Goal: Transaction & Acquisition: Purchase product/service

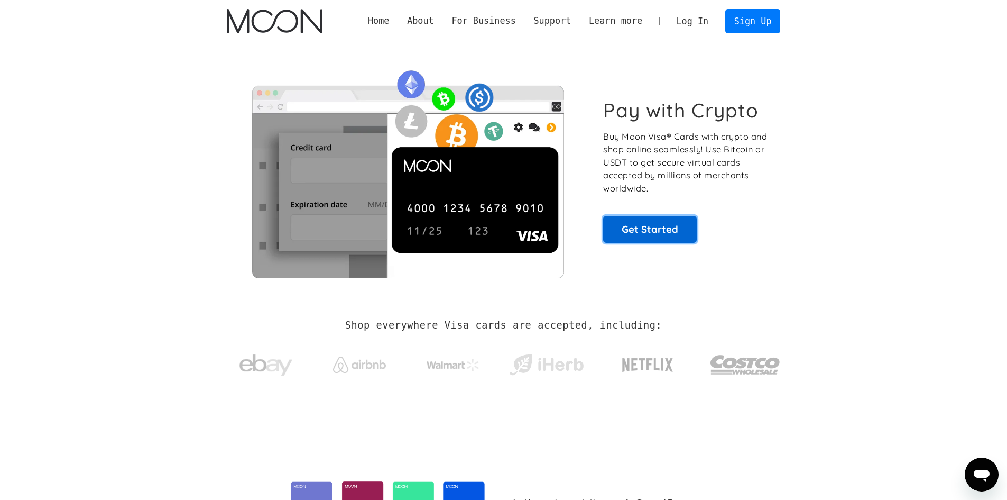
click at [665, 230] on link "Get Started" at bounding box center [650, 229] width 94 height 26
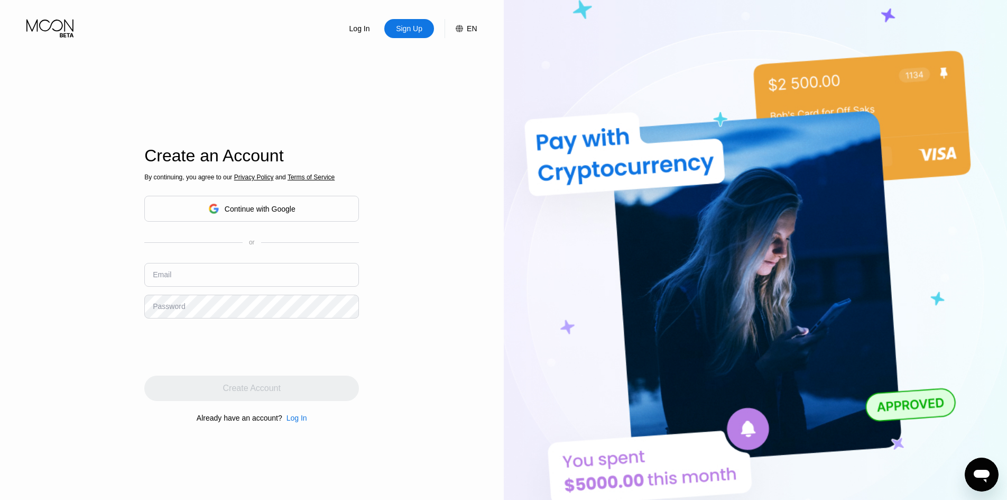
click at [258, 214] on div "Continue with Google" at bounding box center [251, 208] width 87 height 16
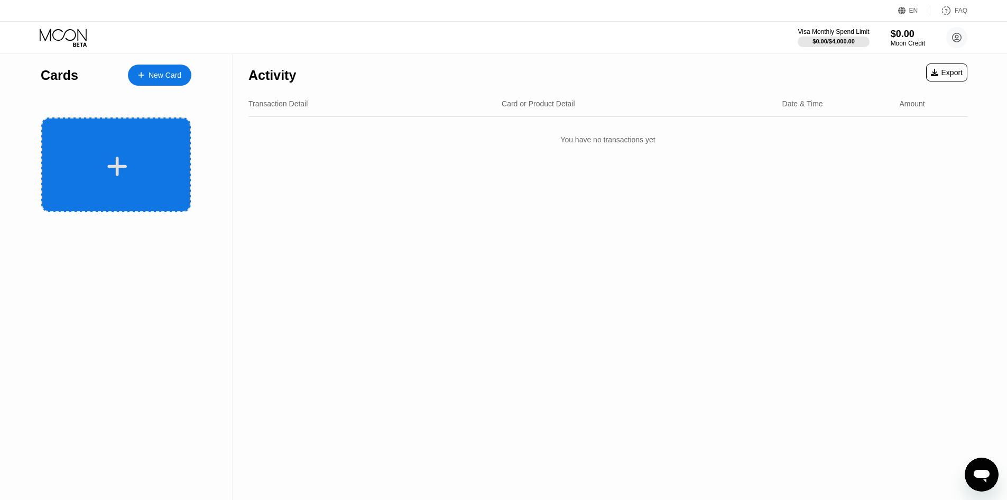
click at [145, 159] on div at bounding box center [117, 166] width 131 height 24
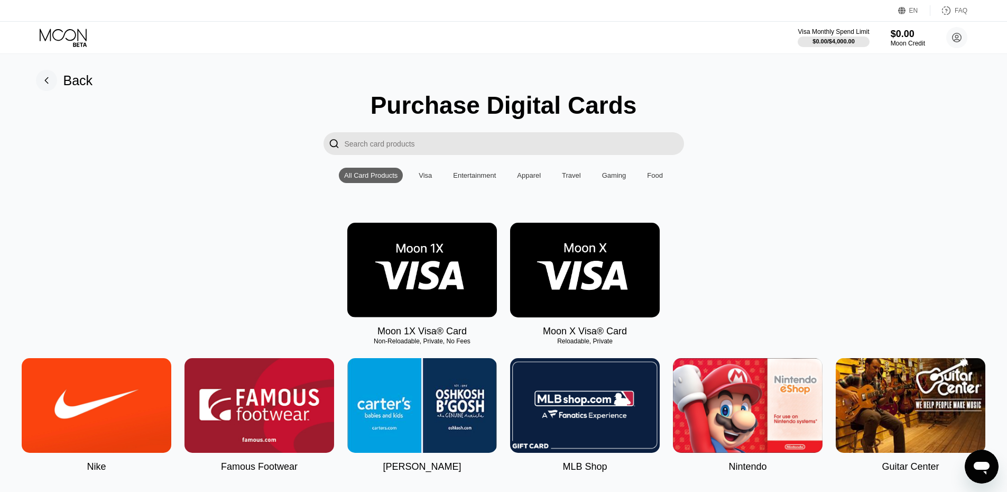
click at [427, 266] on img at bounding box center [422, 270] width 150 height 95
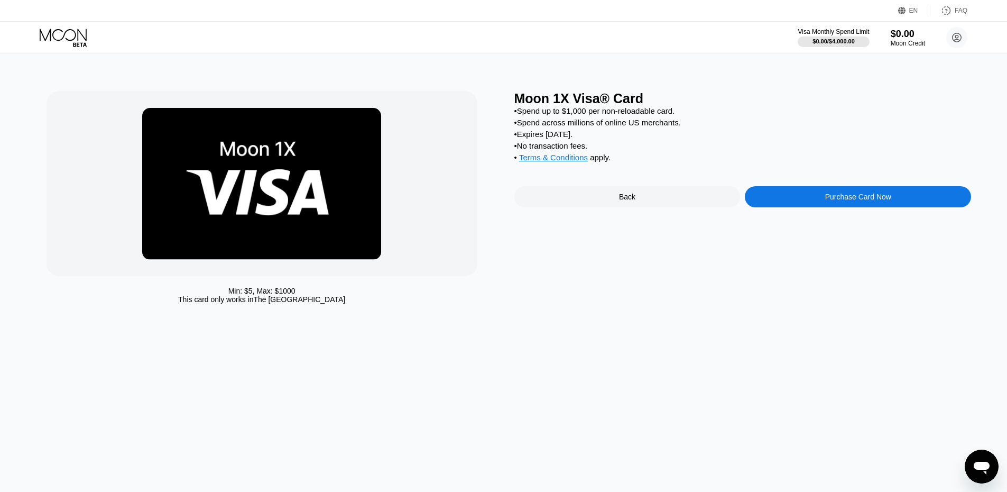
click at [851, 201] on div "Purchase Card Now" at bounding box center [859, 196] width 66 height 8
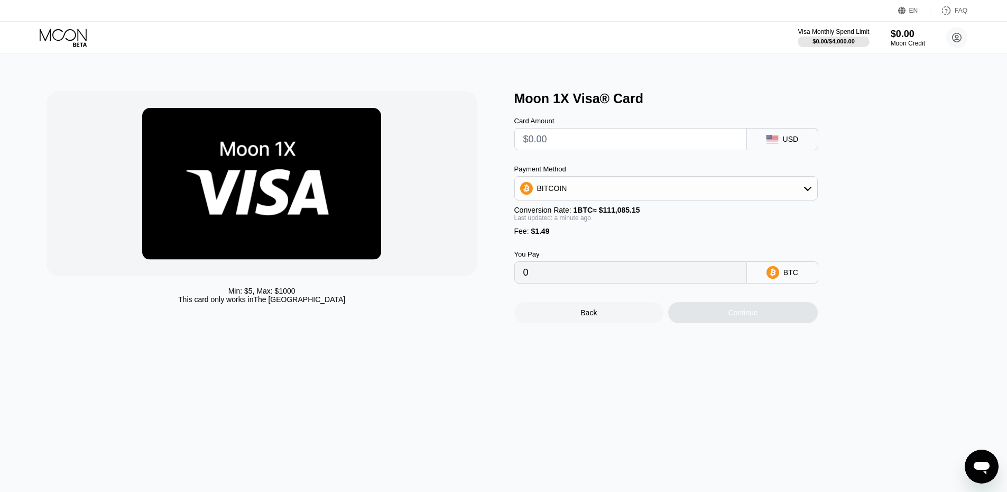
click at [635, 149] on input "text" at bounding box center [631, 139] width 215 height 21
type input "$6"
type input "0.00006743"
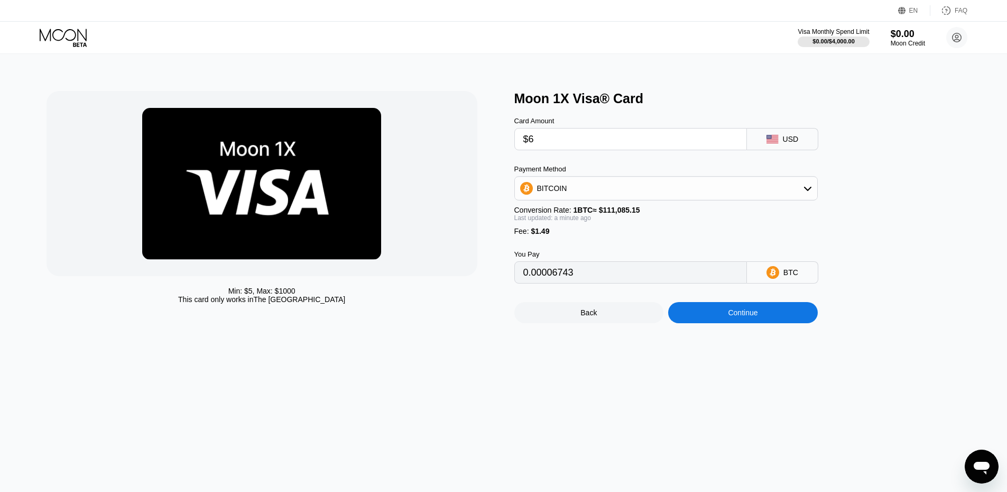
type input "$67"
type input "0.00061656"
type input "$6"
type input "0.00006743"
type input "0"
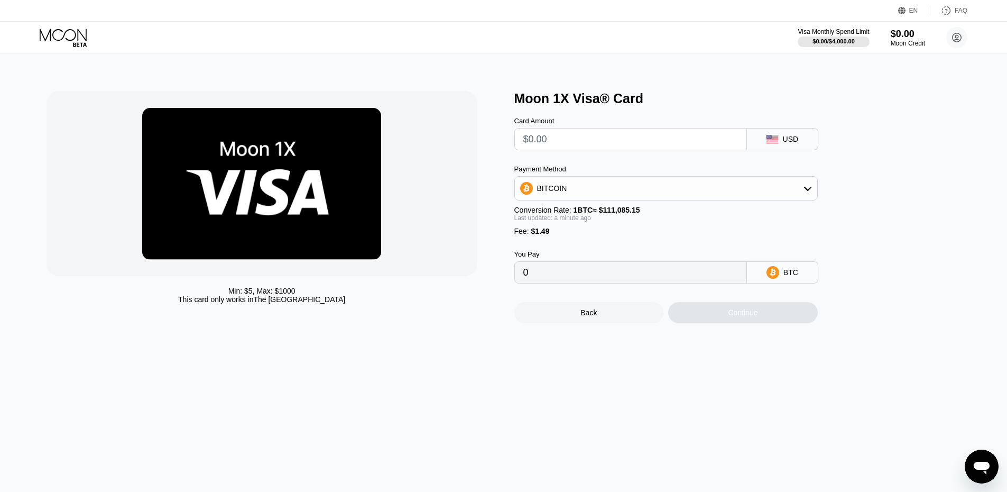
type input "$1"
type input "0.00002242"
type input "$17"
type input "0.00016645"
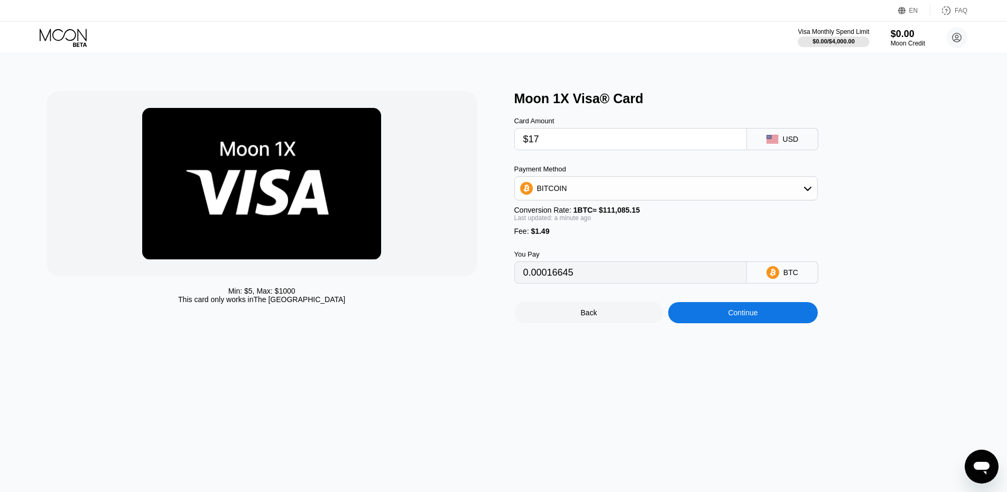
type input "$17"
click at [589, 199] on div "BITCOIN" at bounding box center [666, 188] width 302 height 21
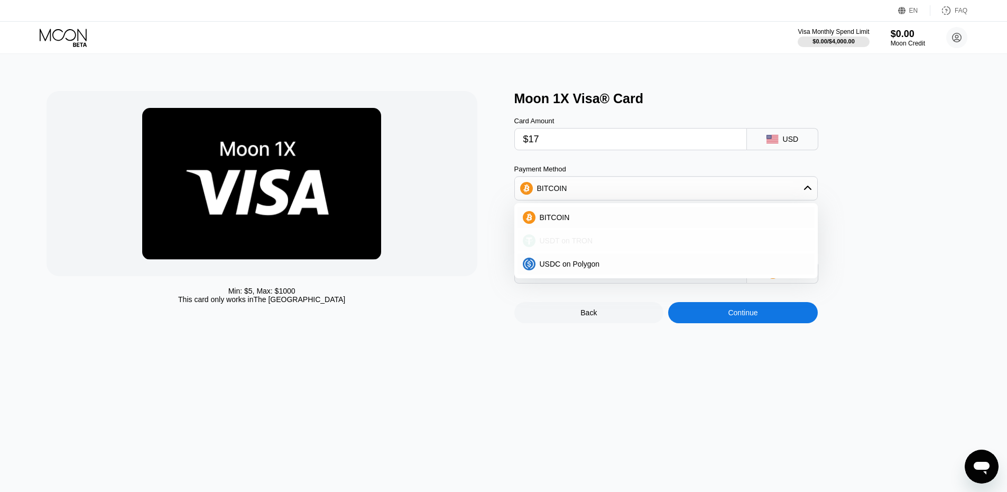
click at [581, 240] on span "USDT on TRON" at bounding box center [566, 240] width 53 height 8
type input "18.68"
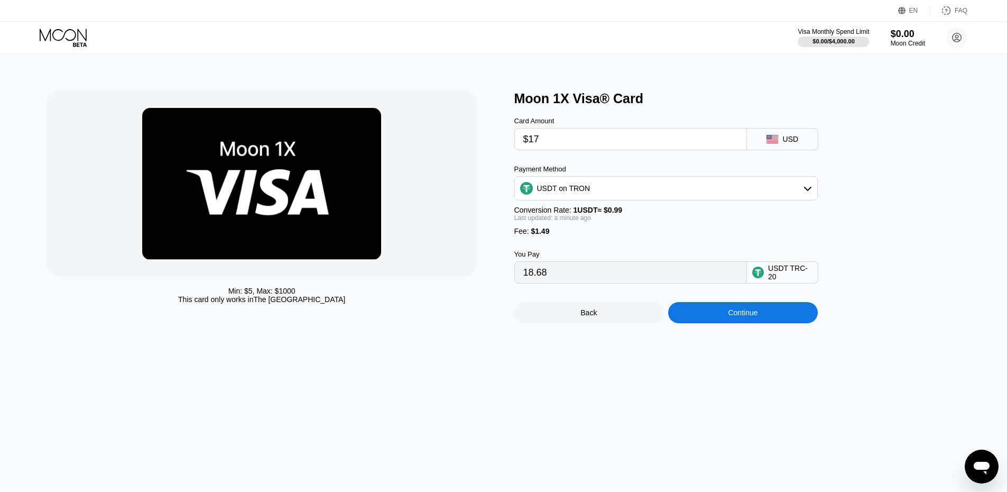
drag, startPoint x: 714, startPoint y: 354, endPoint x: 745, endPoint y: 325, distance: 42.6
click at [715, 353] on div "Min: $ 5 , Max: $ 1000 This card only works in The United States Moon 1X Visa® …" at bounding box center [503, 273] width 1015 height 438
click at [559, 283] on input "18.68" at bounding box center [631, 272] width 215 height 21
click at [725, 319] on div "Continue" at bounding box center [743, 312] width 150 height 21
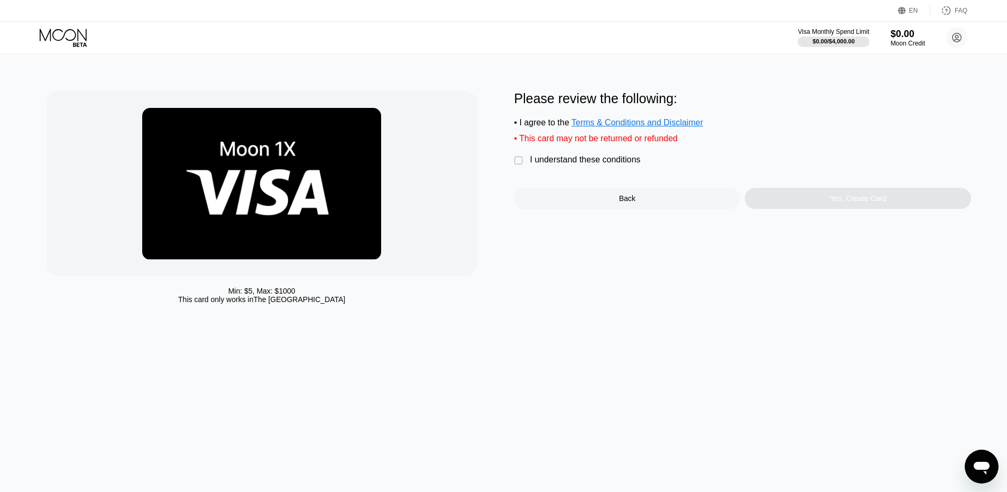
click at [524, 150] on div "Please review the following: • I agree to the Terms & Conditions and Disclaimer…" at bounding box center [743, 150] width 457 height 118
drag, startPoint x: 522, startPoint y: 161, endPoint x: 536, endPoint y: 171, distance: 16.3
click at [522, 162] on div "" at bounding box center [520, 160] width 11 height 11
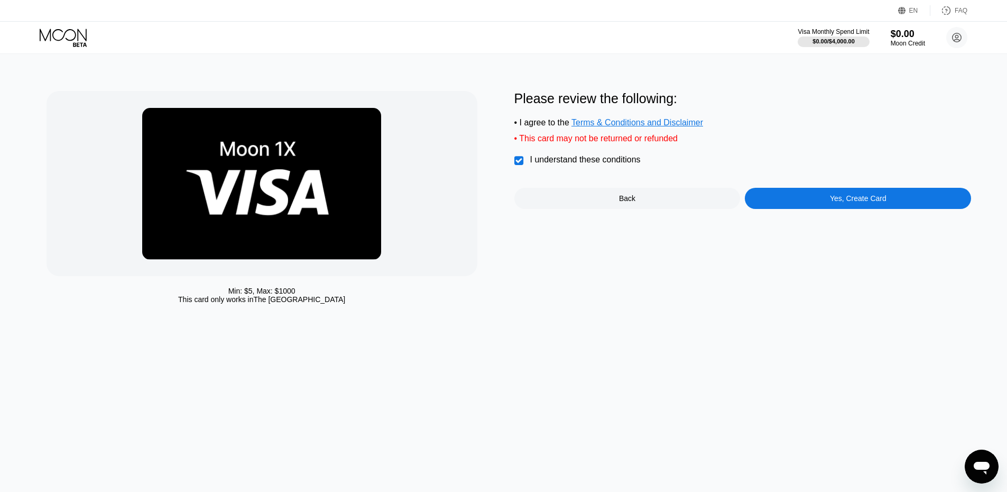
click at [846, 203] on div "Yes, Create Card" at bounding box center [858, 198] width 57 height 8
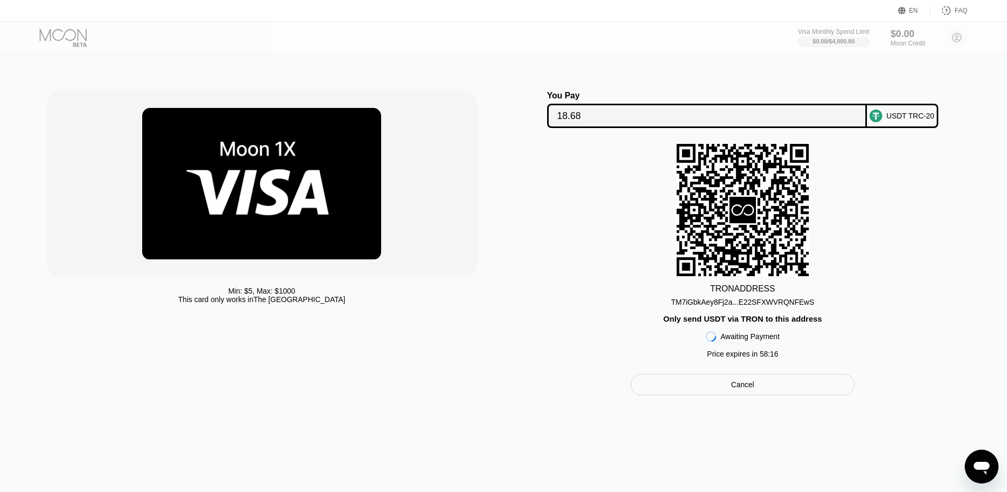
drag, startPoint x: 675, startPoint y: 304, endPoint x: 806, endPoint y: 305, distance: 131.2
click at [806, 305] on div "TRON ADDRESS TM7iGbkAey8Fj2a...E22SFXWVRQNFEwS Only send USDT via TRON to this …" at bounding box center [743, 253] width 457 height 219
drag, startPoint x: 806, startPoint y: 305, endPoint x: 741, endPoint y: 308, distance: 64.6
click at [804, 305] on div "TM7iGbkAey8Fj2a...E22SFXWVRQNFEwS" at bounding box center [743, 302] width 143 height 8
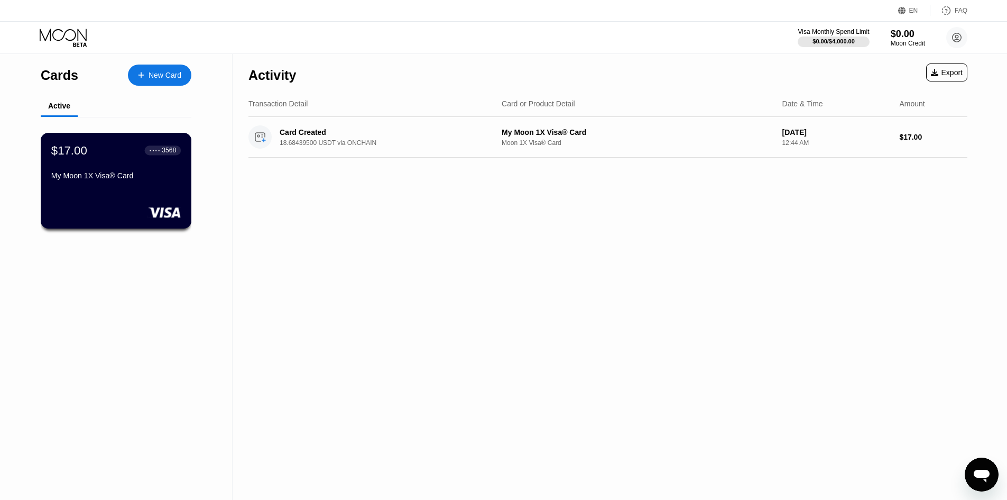
click at [146, 173] on div "$17.00 ● ● ● ● 3568 My Moon 1X Visa® Card" at bounding box center [116, 163] width 130 height 41
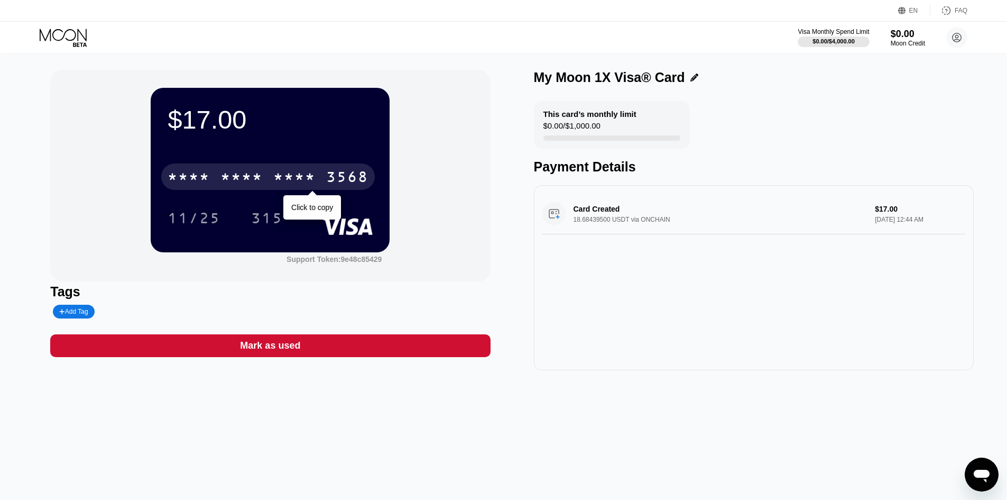
click at [282, 179] on div "* * * *" at bounding box center [294, 178] width 42 height 17
